Goal: Register for event/course

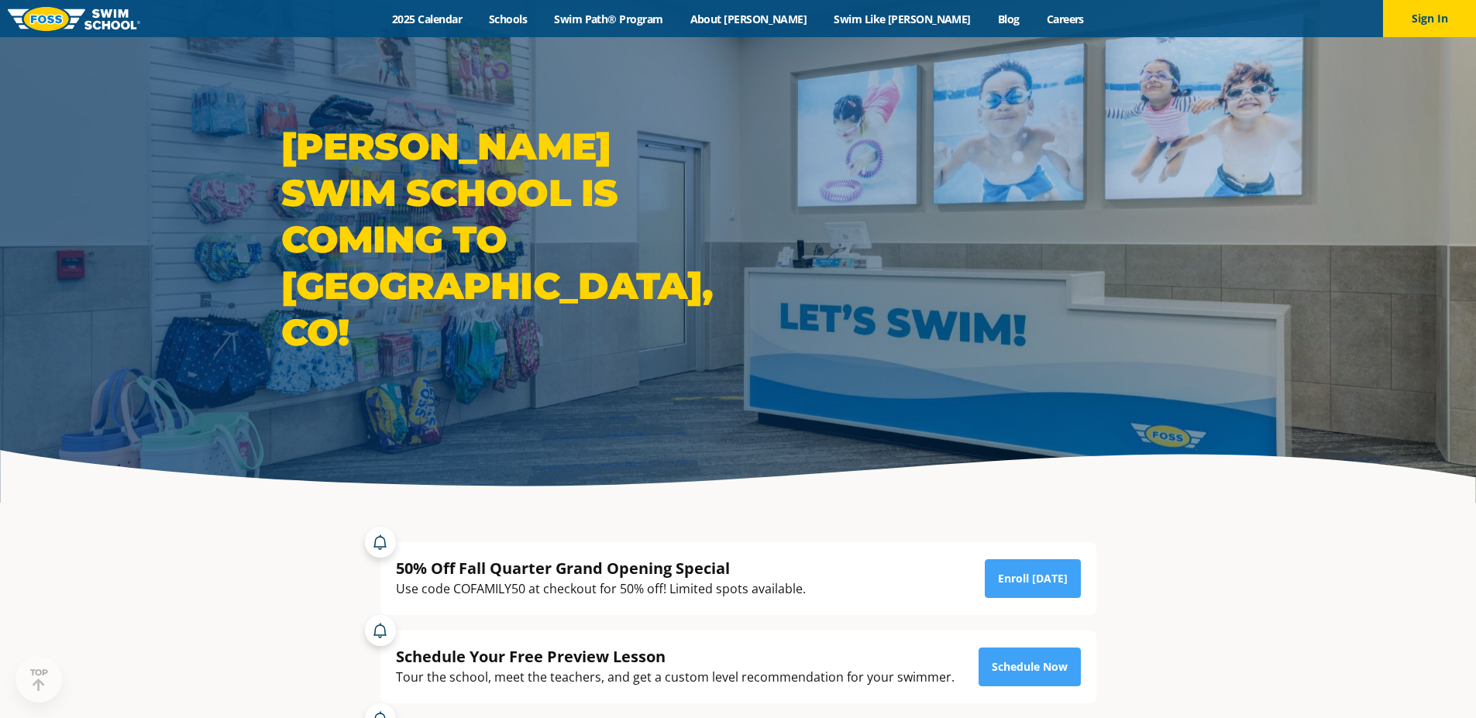
scroll to position [258, 0]
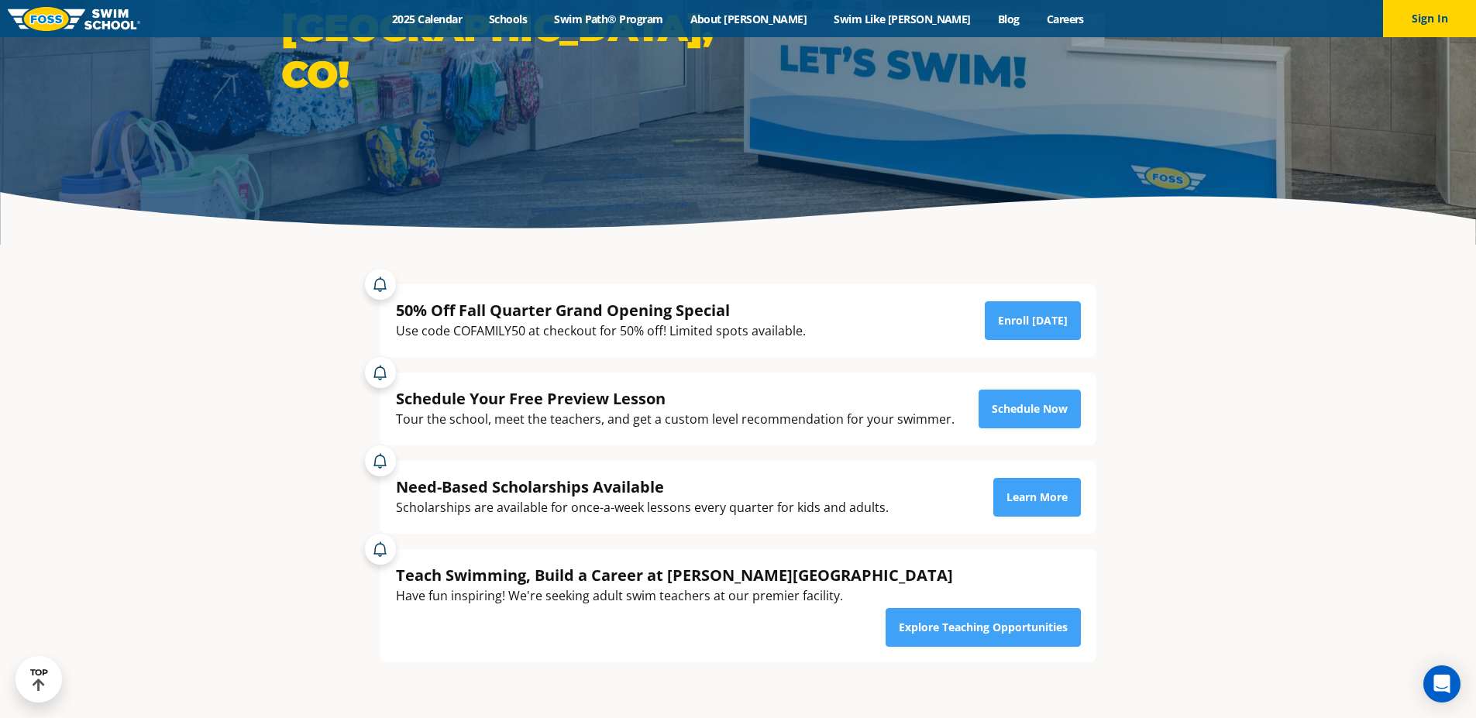
click at [507, 328] on div "Use code COFAMILY50 at checkout for 50% off! Limited spots available." at bounding box center [601, 331] width 410 height 21
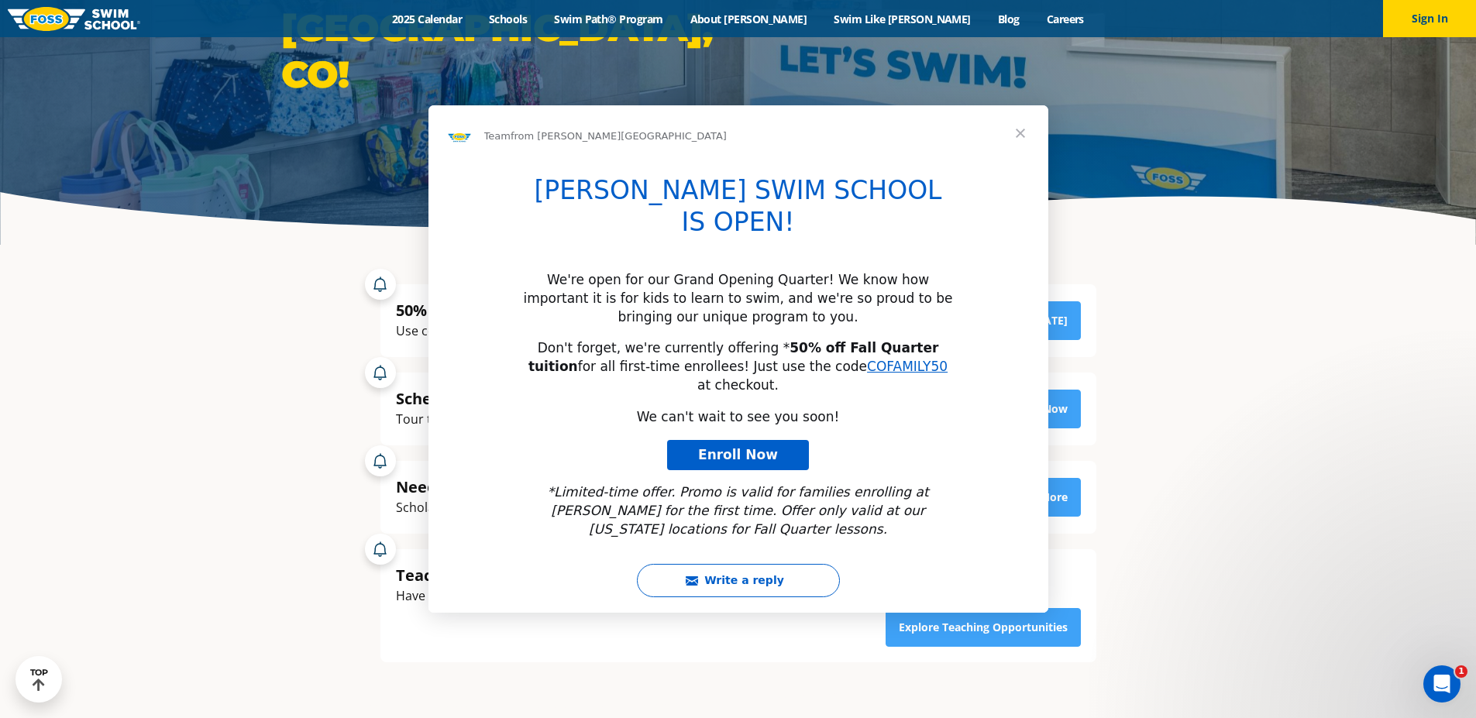
scroll to position [0, 0]
copy div "COFAMILY50"
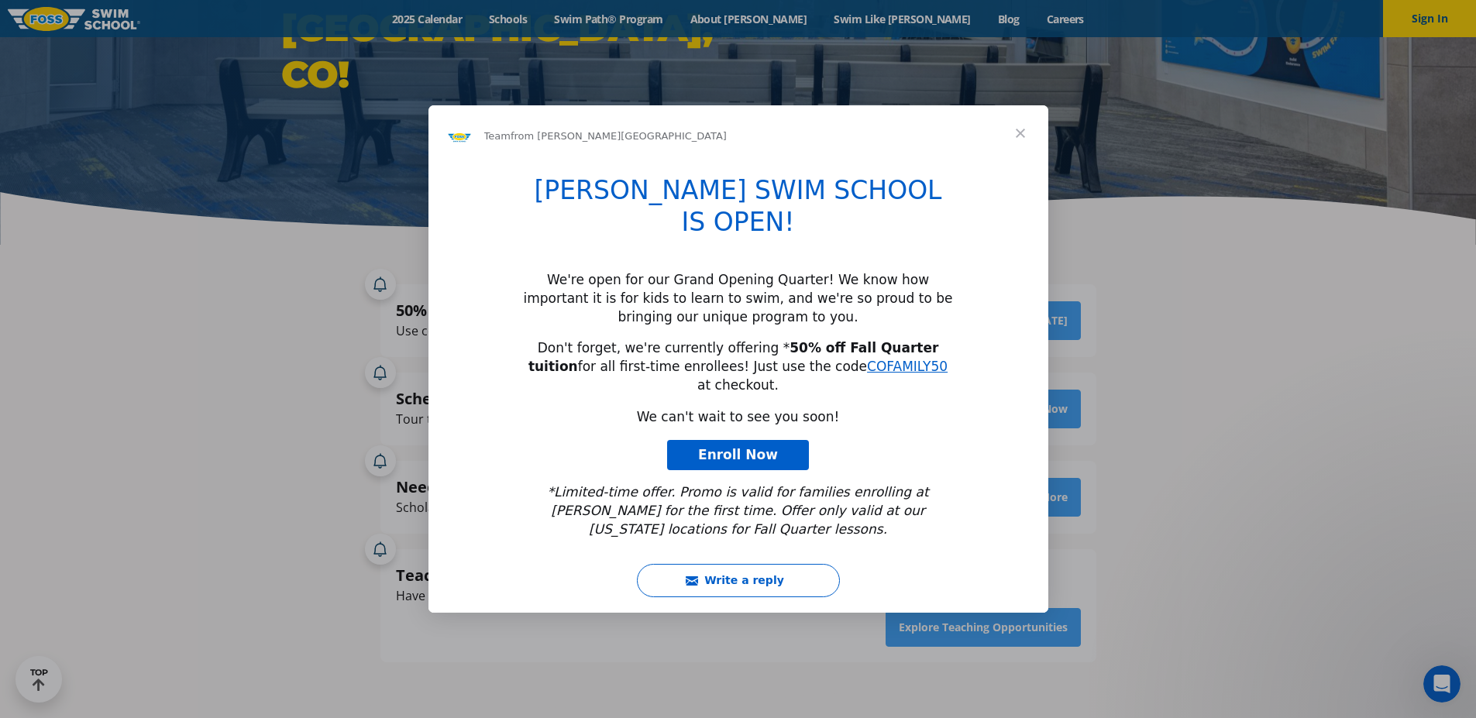
click at [734, 447] on span "Enroll Now" at bounding box center [738, 454] width 80 height 15
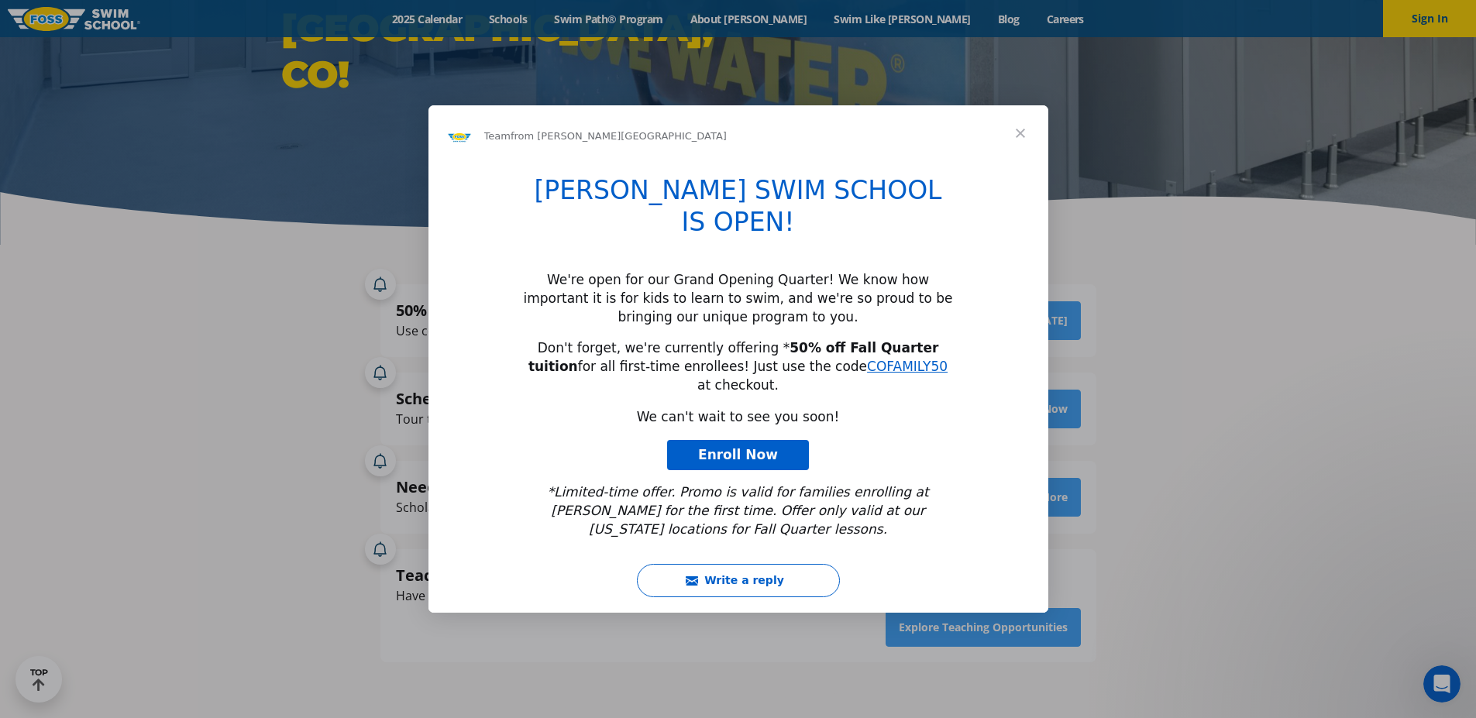
click at [1014, 161] on span "Close" at bounding box center [1020, 133] width 56 height 56
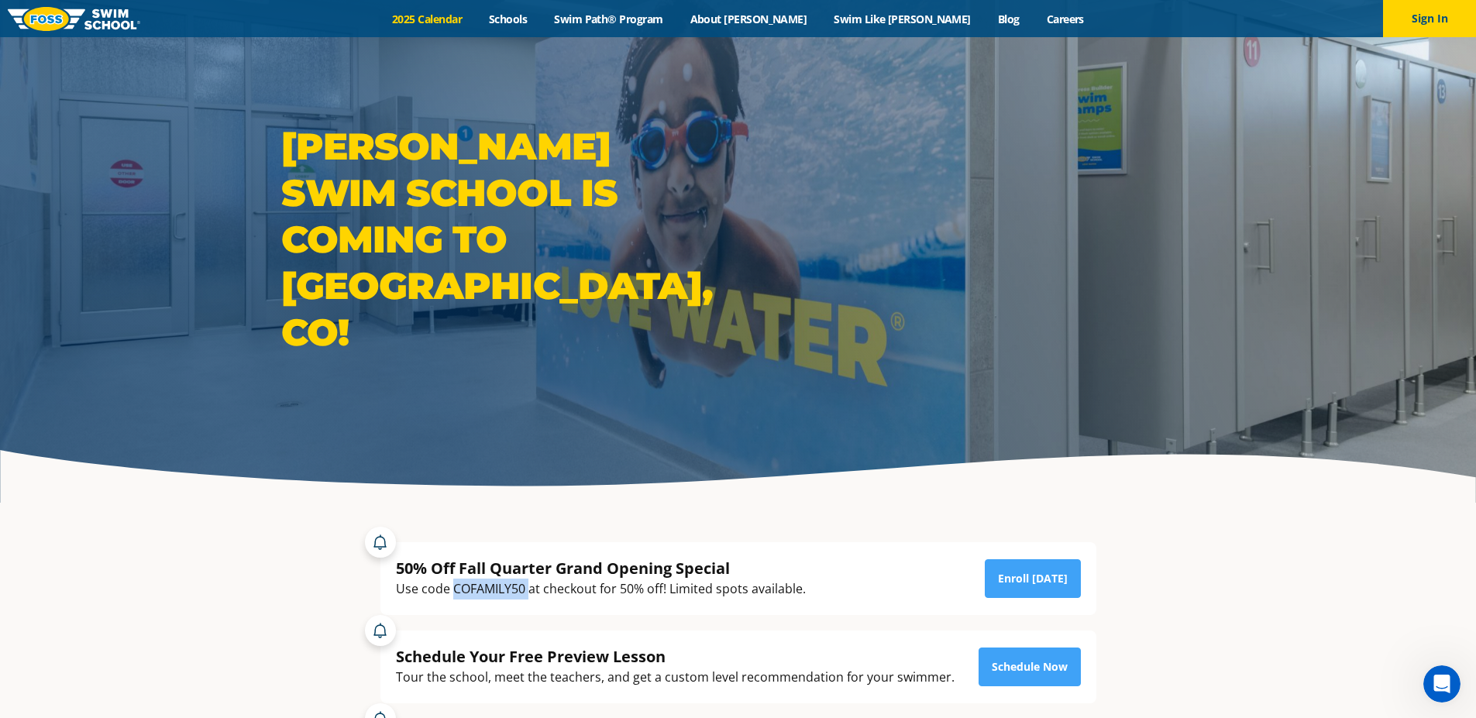
click at [476, 17] on link "2025 Calendar" at bounding box center [427, 19] width 97 height 15
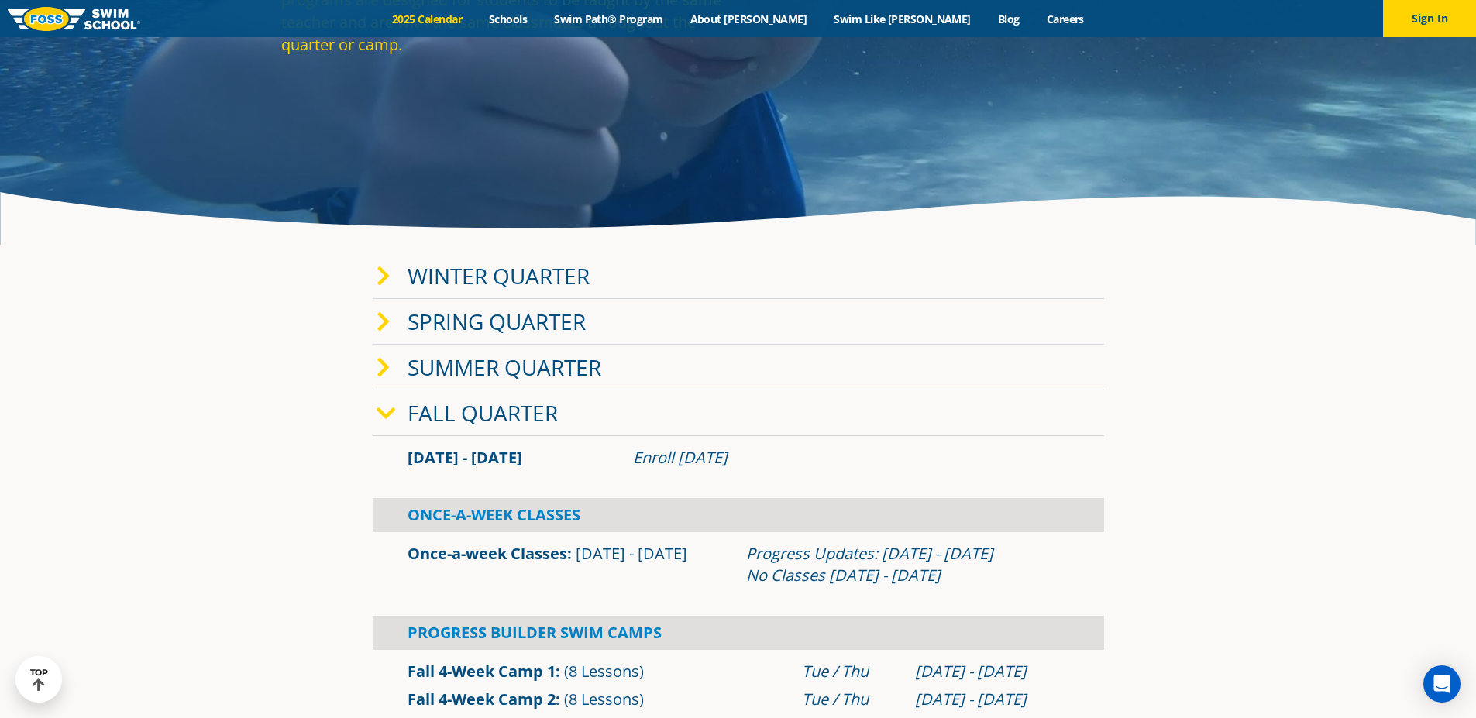
click at [496, 412] on link "Fall Quarter" at bounding box center [482, 412] width 150 height 29
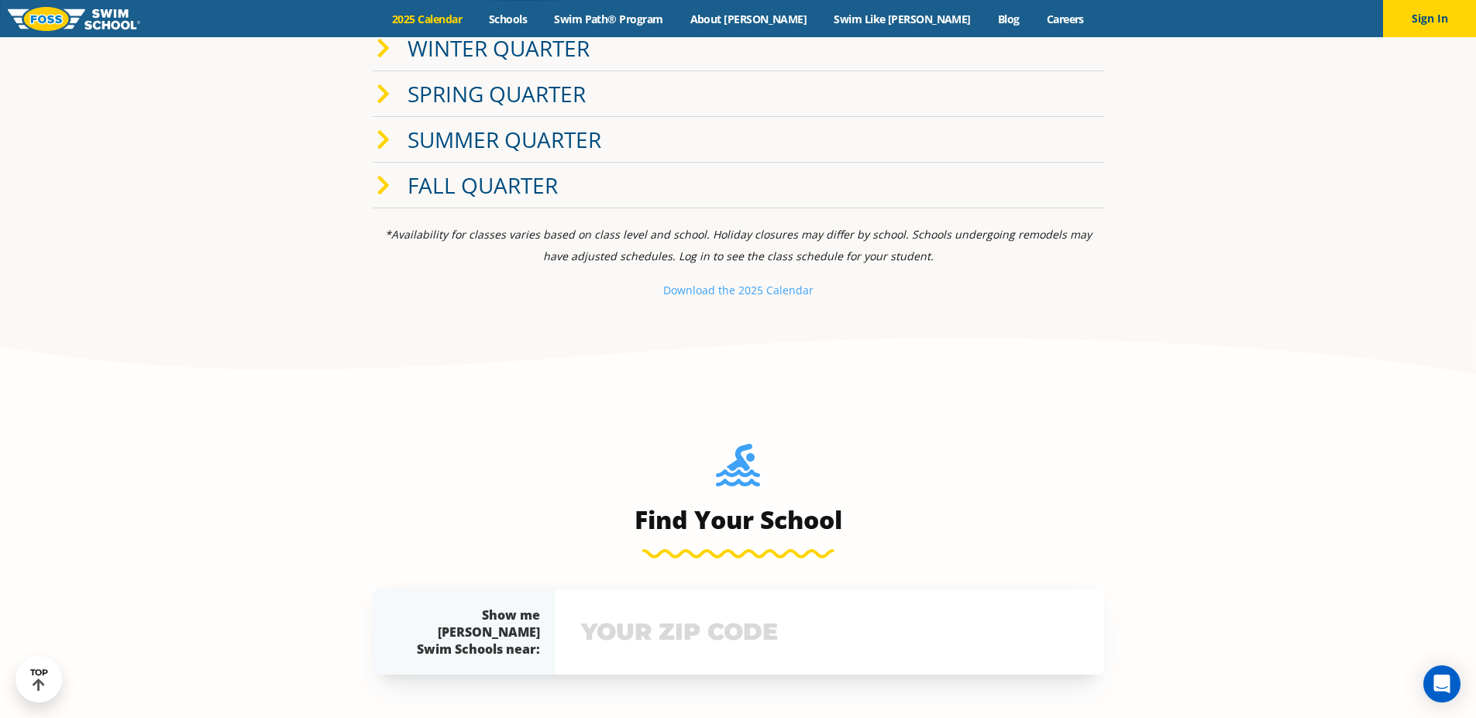
scroll to position [517, 0]
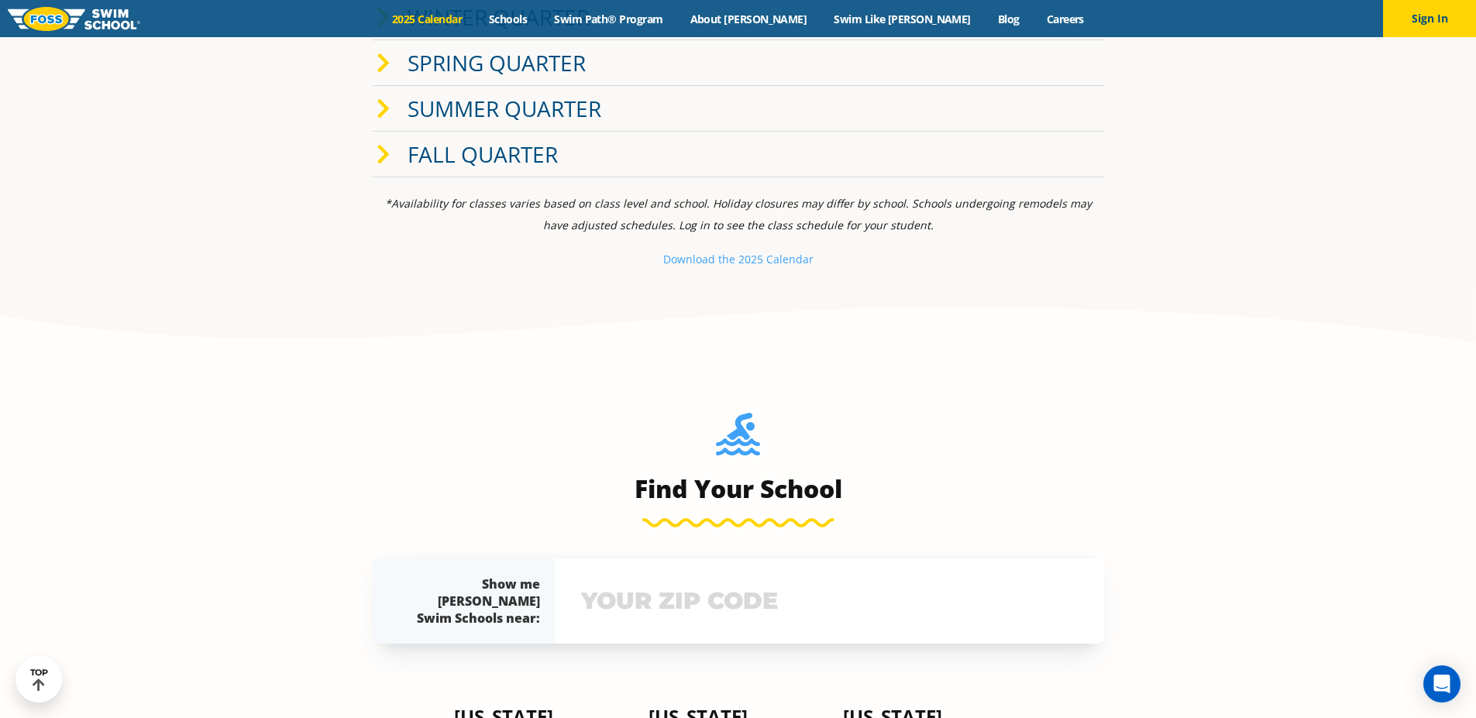
click at [840, 593] on input "text" at bounding box center [829, 601] width 505 height 45
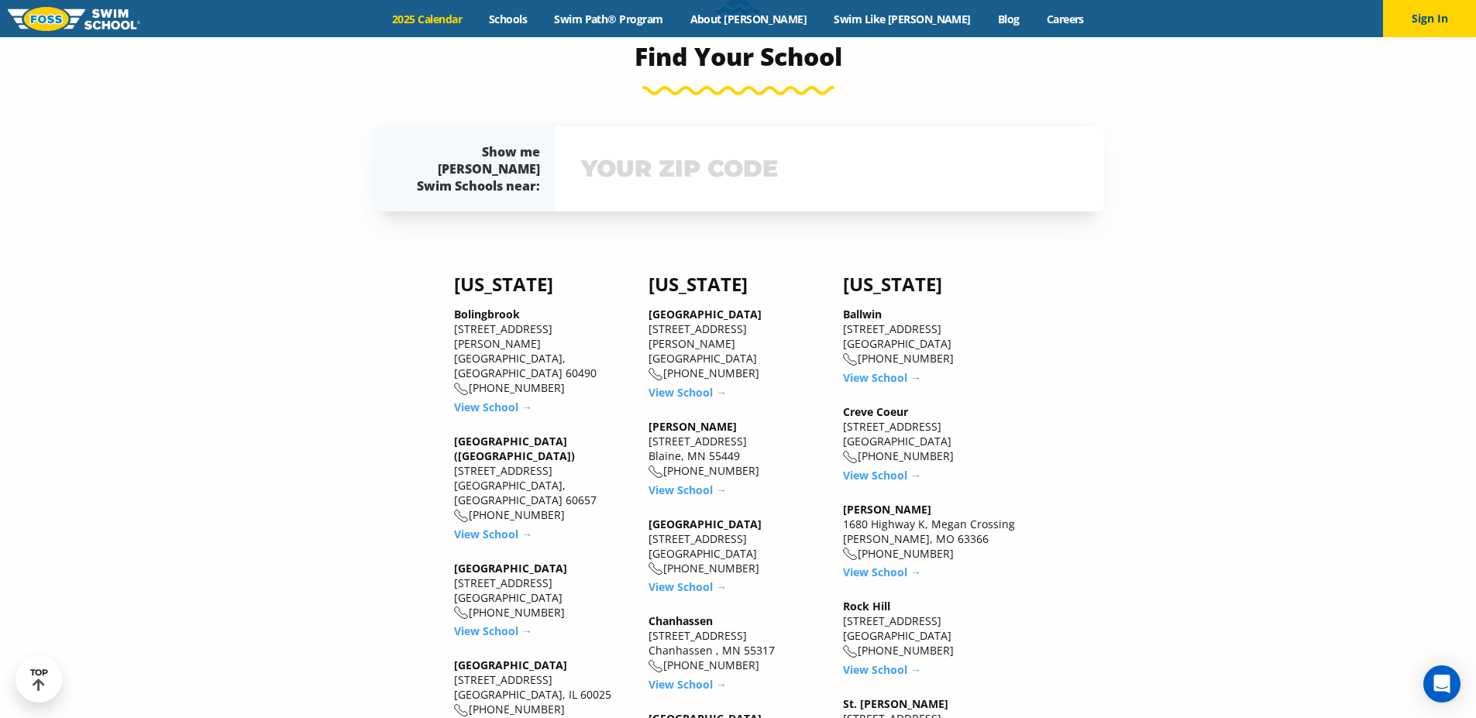
scroll to position [998, 0]
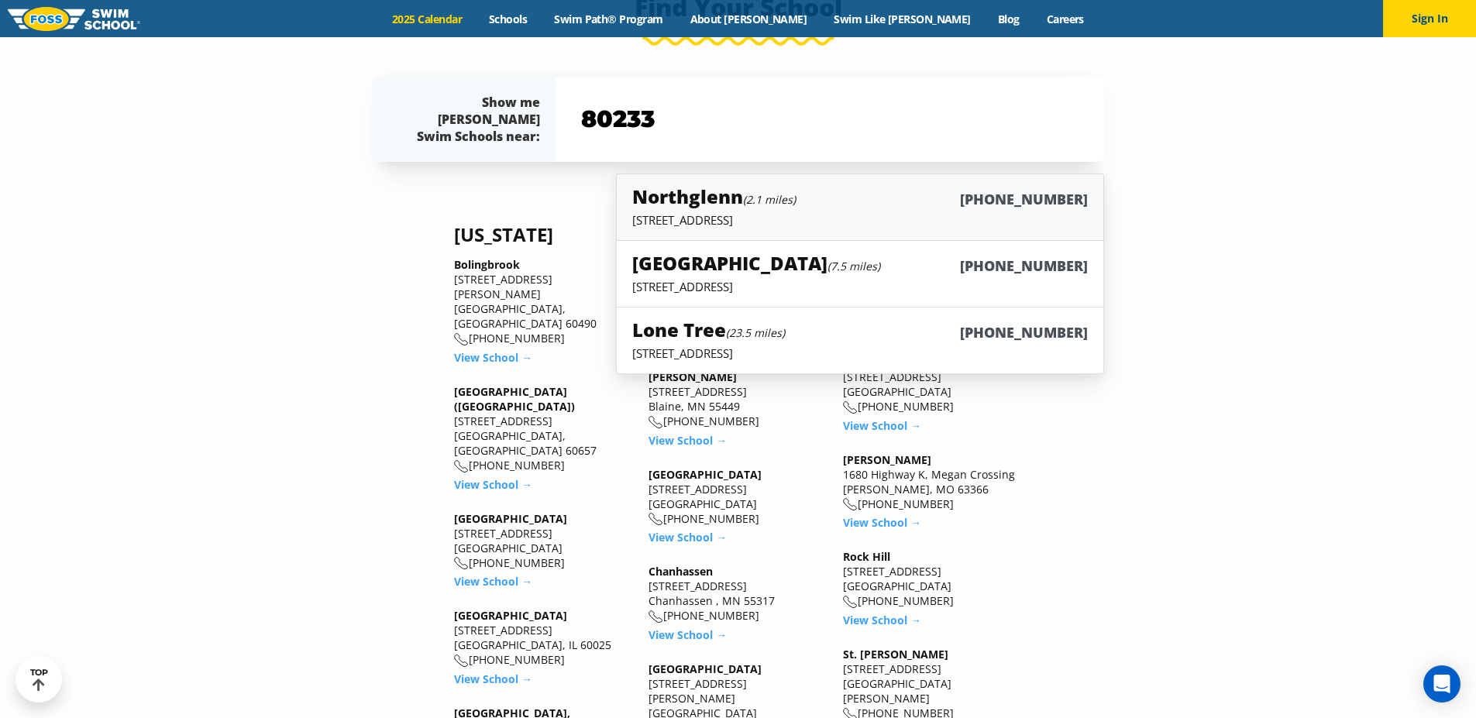
type input "80233"
click at [795, 201] on small "(2.1 miles)" at bounding box center [769, 199] width 53 height 15
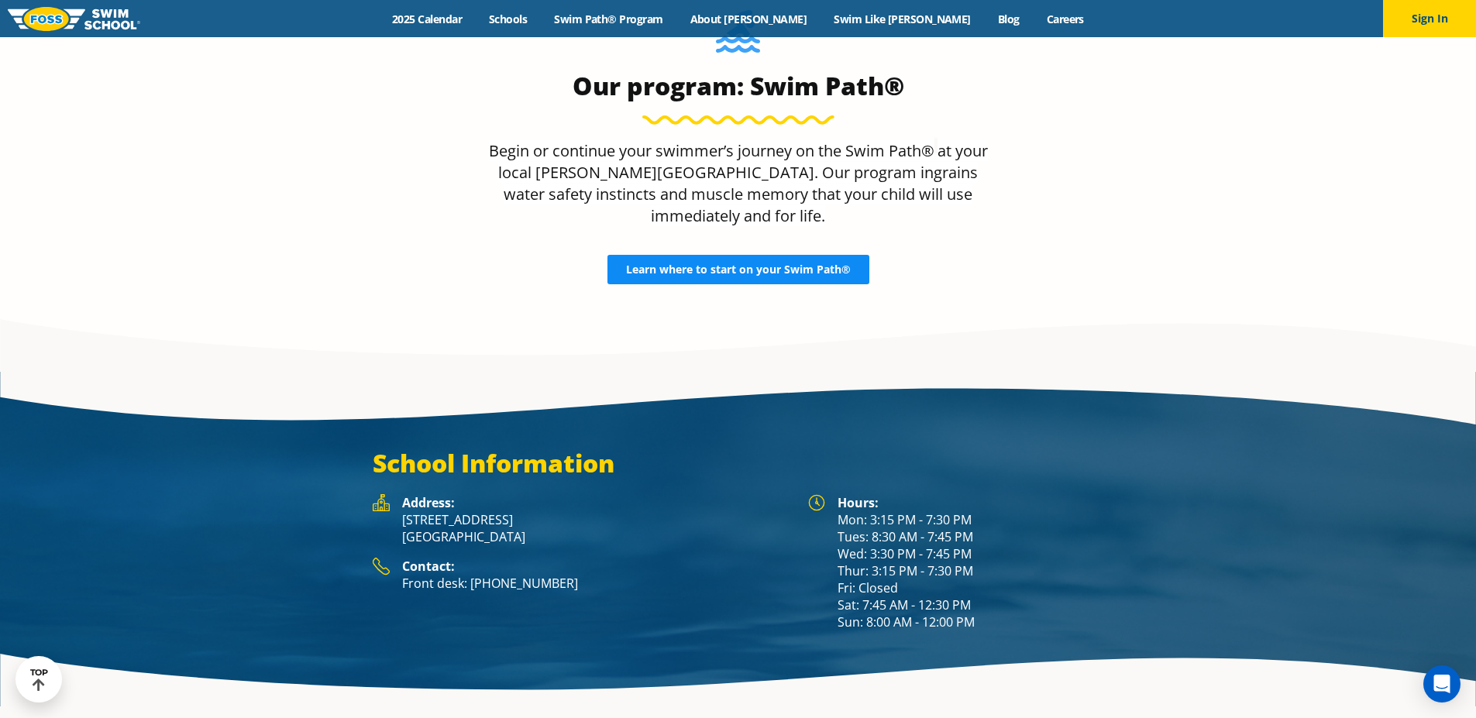
scroll to position [2044, 0]
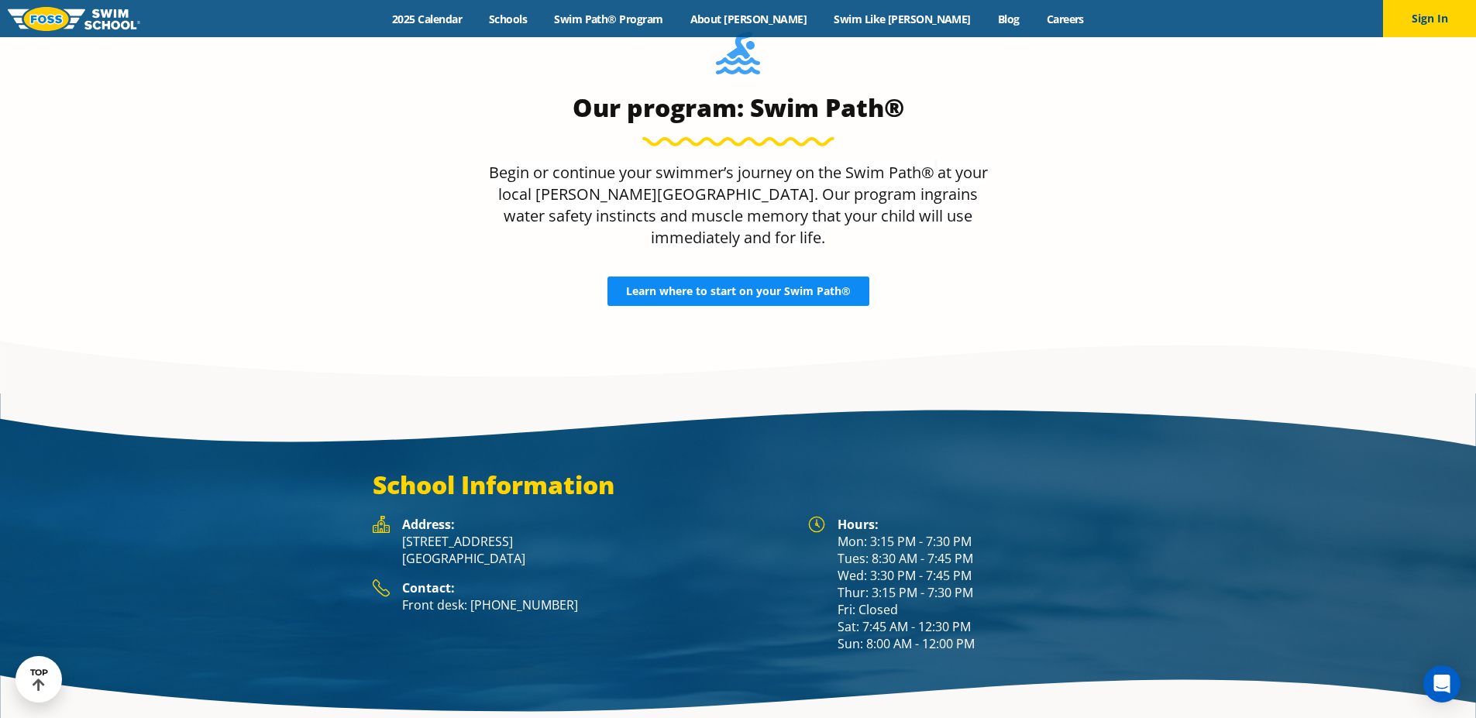
click at [744, 286] on span "Learn where to start on your Swim Path®" at bounding box center [738, 291] width 225 height 11
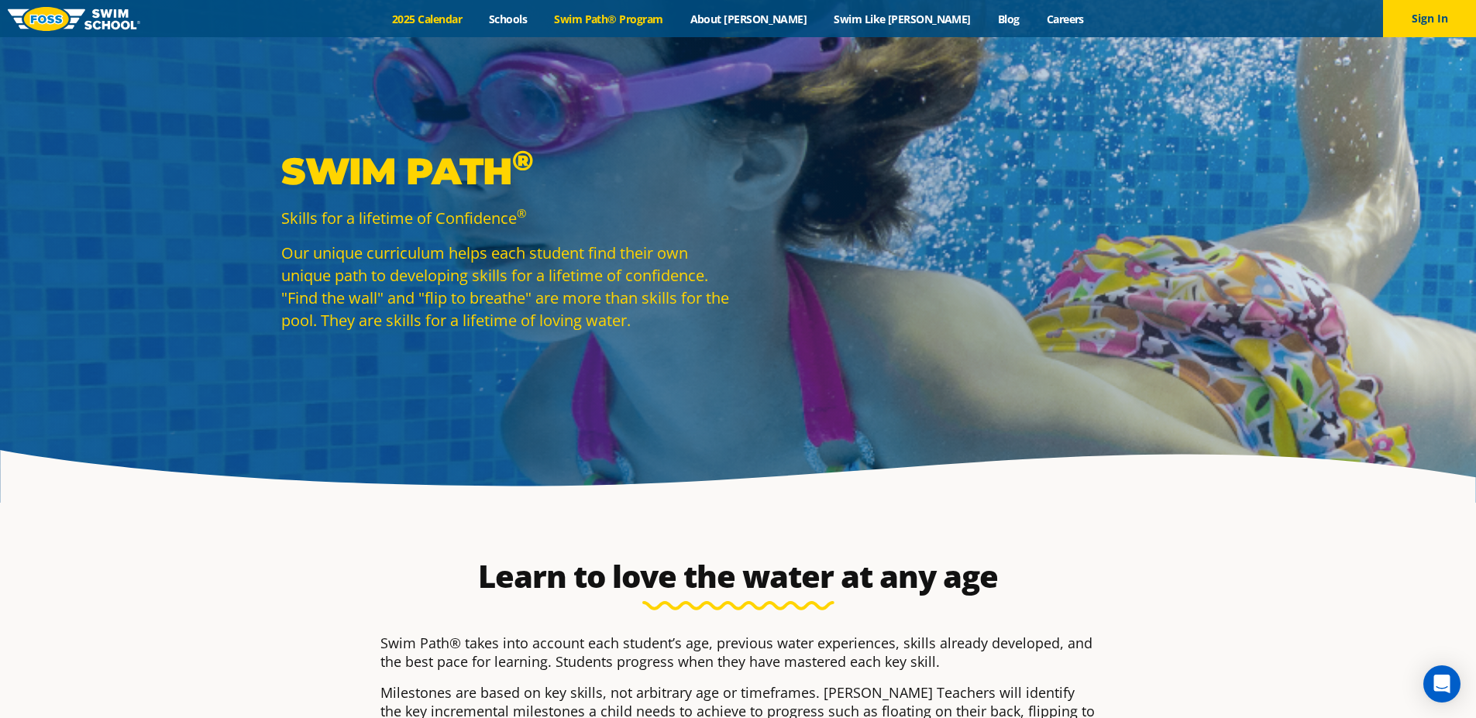
click at [476, 20] on link "2025 Calendar" at bounding box center [427, 19] width 97 height 15
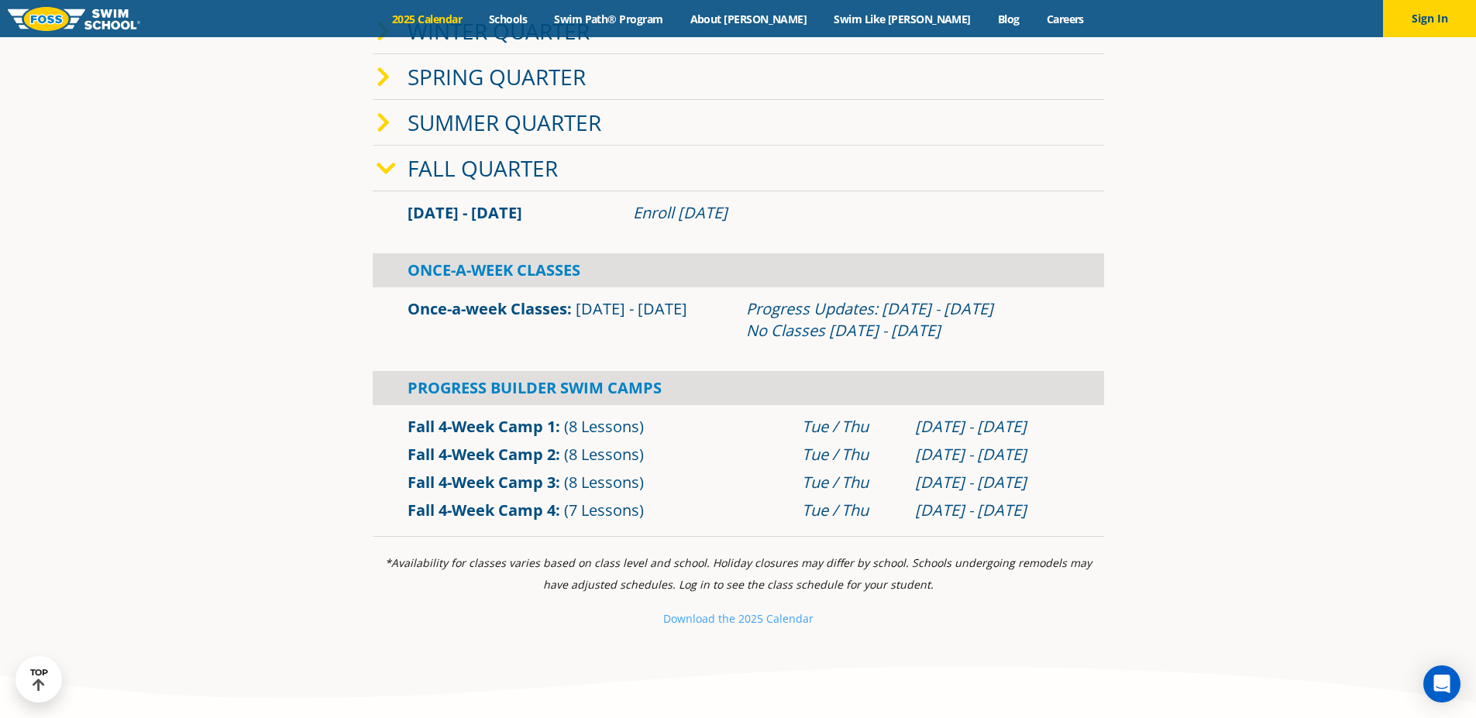
scroll to position [517, 0]
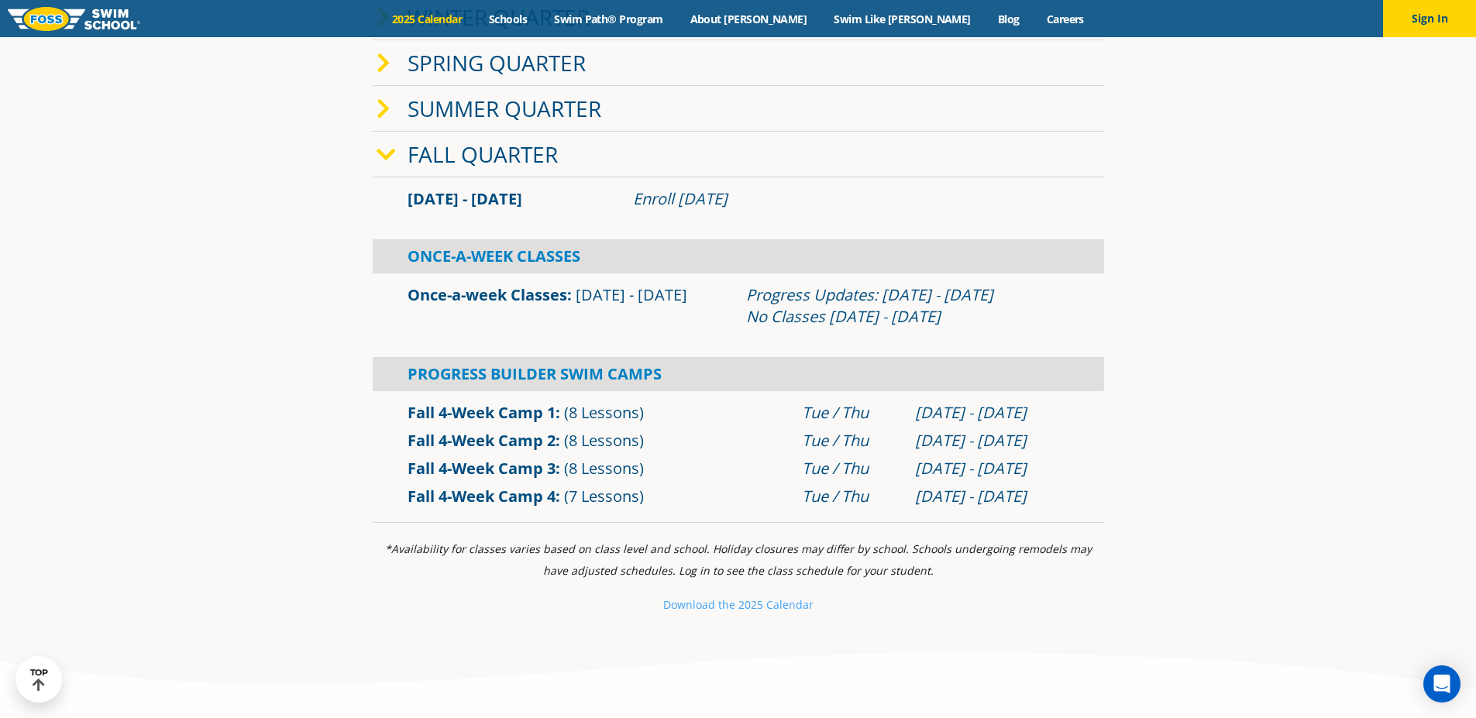
click at [510, 297] on link "Once-a-week Classes" at bounding box center [487, 294] width 160 height 21
click at [541, 19] on link "Schools" at bounding box center [508, 19] width 65 height 15
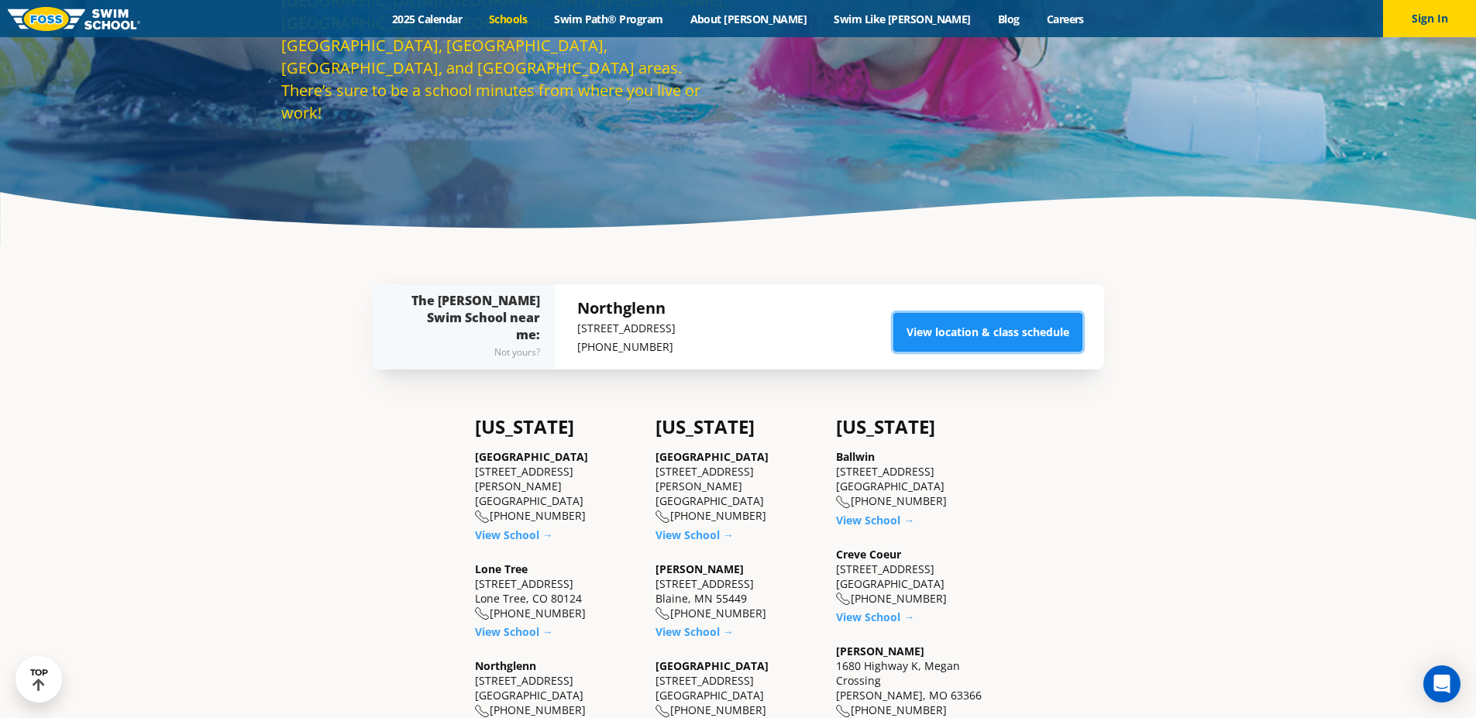
click at [987, 326] on link "View location & class schedule" at bounding box center [987, 332] width 189 height 39
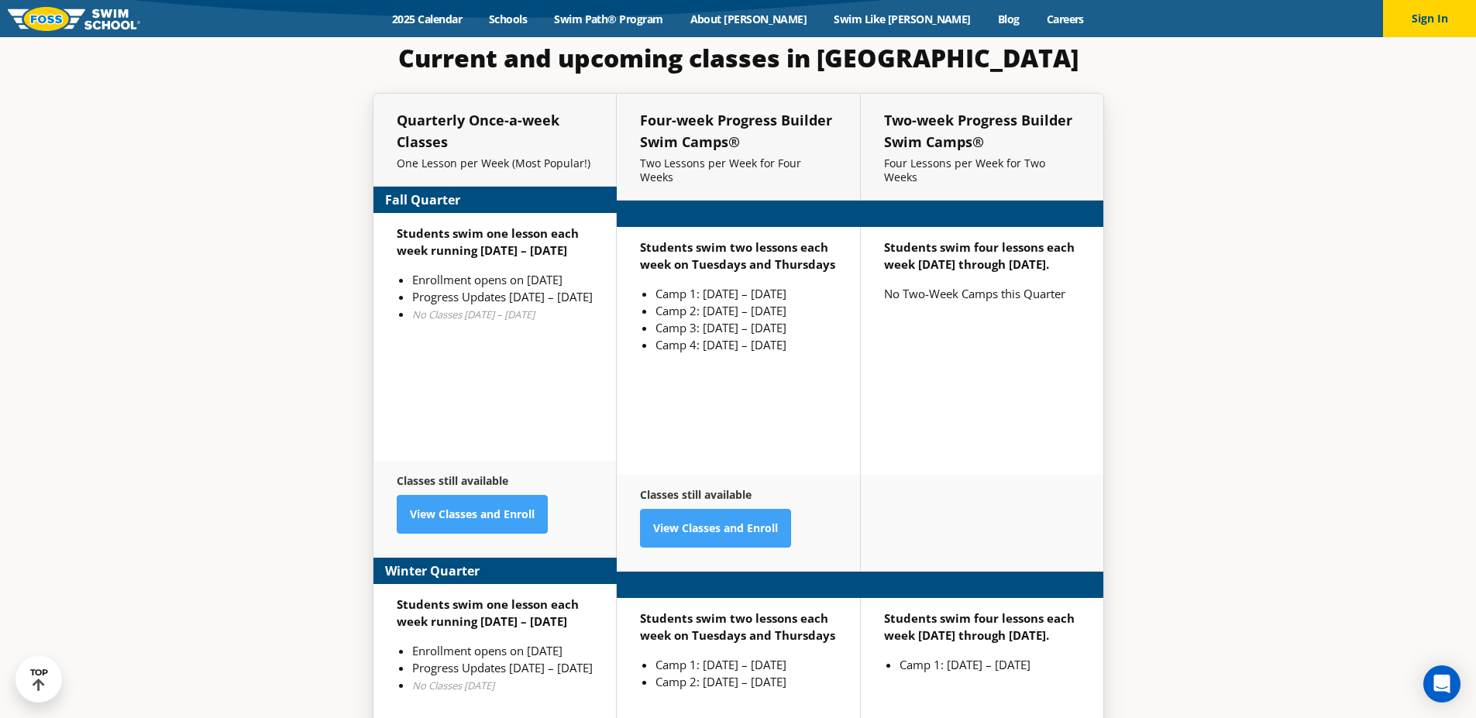
scroll to position [3851, 0]
